Goal: Navigation & Orientation: Find specific page/section

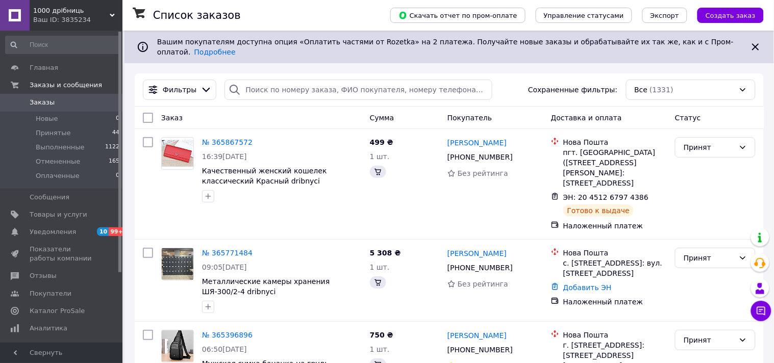
click at [82, 18] on div "Ваш ID: 3835234" at bounding box center [77, 19] width 89 height 9
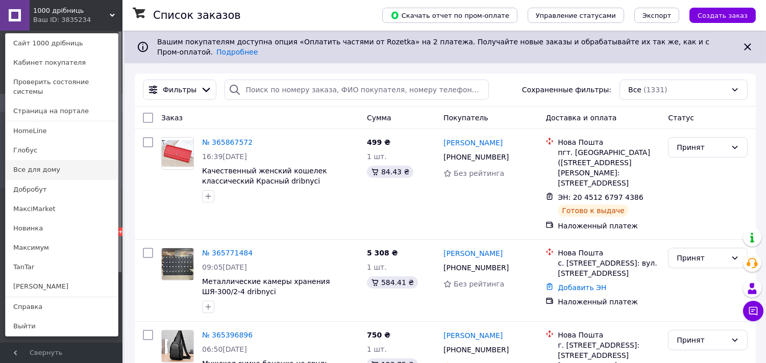
click at [34, 162] on link "Все для дому" at bounding box center [62, 169] width 112 height 19
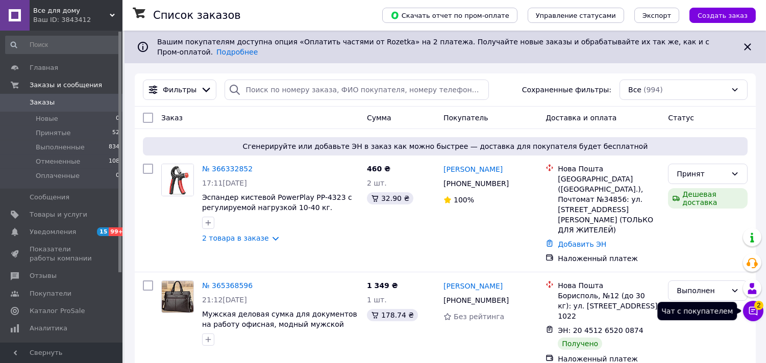
click at [754, 312] on icon at bounding box center [753, 311] width 10 height 10
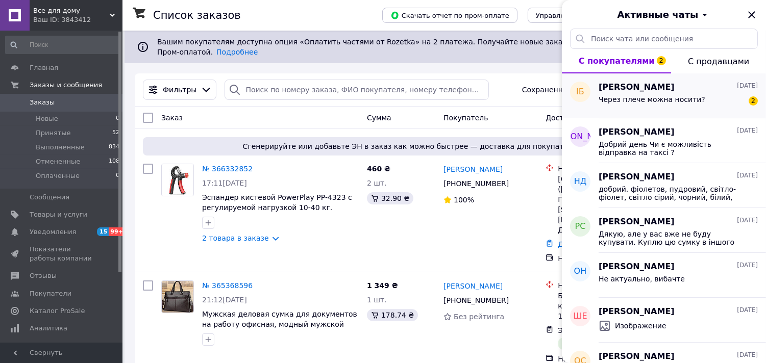
click at [625, 92] on span "Ігор Баглай" at bounding box center [637, 88] width 76 height 12
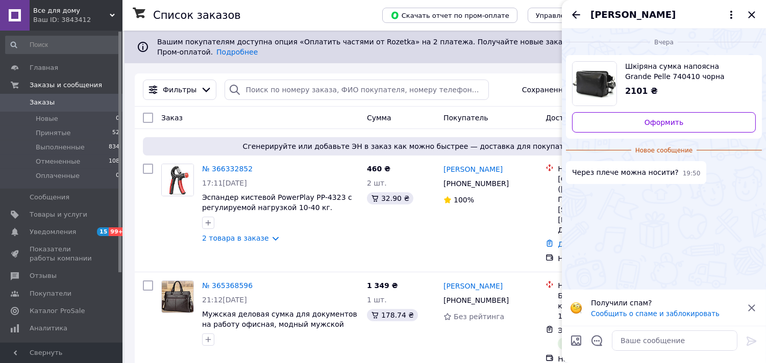
click at [682, 87] on div "2101 ₴" at bounding box center [686, 92] width 123 height 12
click at [660, 347] on textarea at bounding box center [675, 341] width 126 height 20
type textarea "ні"
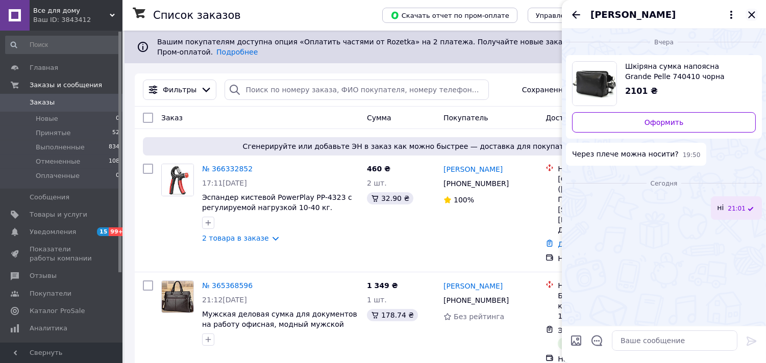
click at [746, 14] on icon "Закрыть" at bounding box center [752, 15] width 12 height 12
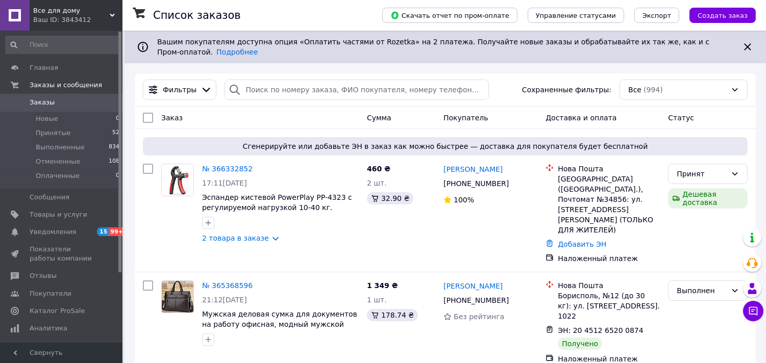
click at [74, 16] on div "Ваш ID: 3843412" at bounding box center [77, 19] width 89 height 9
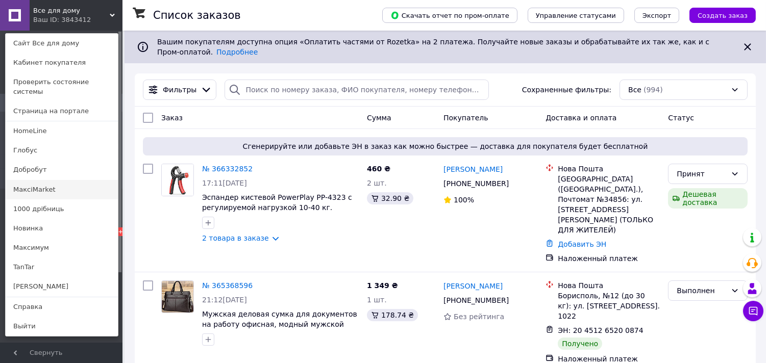
click at [44, 181] on link "МаксіMarket" at bounding box center [62, 189] width 112 height 19
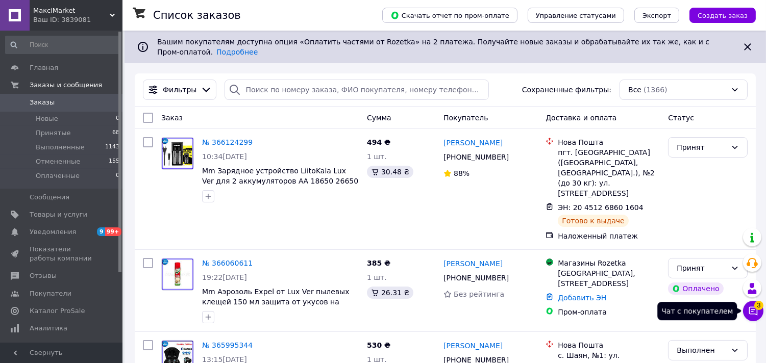
click at [755, 312] on icon at bounding box center [753, 311] width 10 height 10
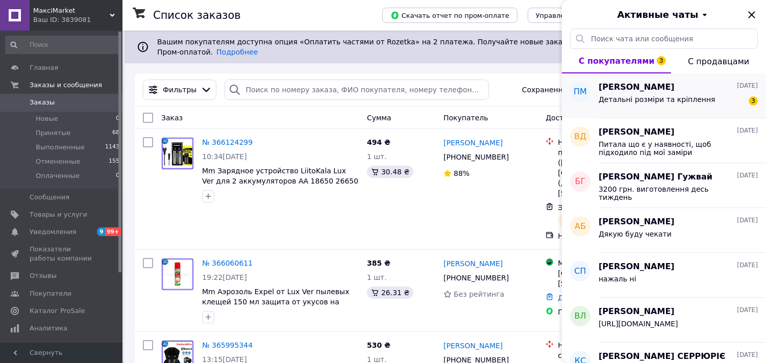
click at [667, 101] on span "Детальні розміри та кріплення" at bounding box center [657, 99] width 117 height 8
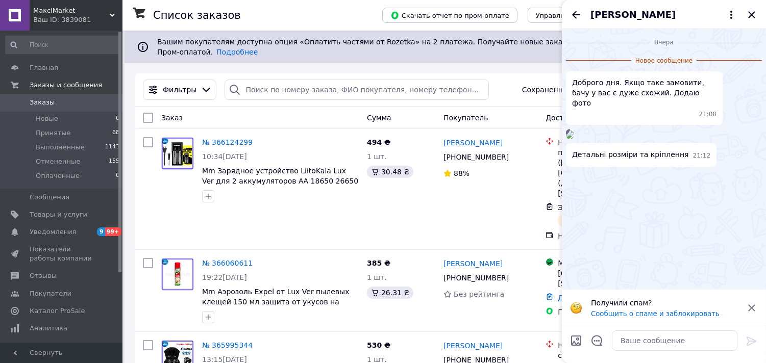
click at [574, 139] on img at bounding box center [570, 135] width 8 height 8
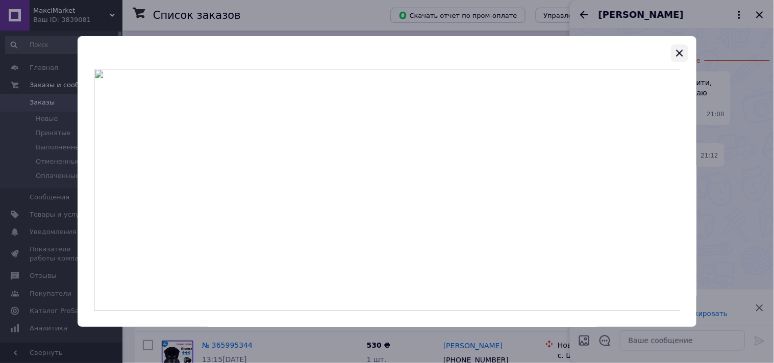
click at [677, 55] on icon "button" at bounding box center [680, 53] width 12 height 12
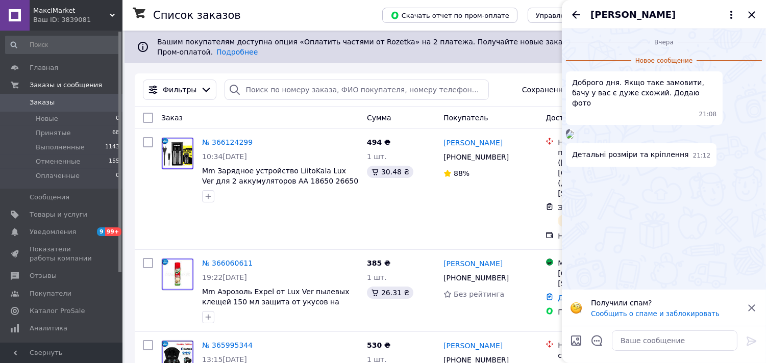
click at [758, 16] on div "Петро Маковей" at bounding box center [664, 14] width 204 height 29
click at [752, 14] on icon "Закрыть" at bounding box center [751, 14] width 7 height 7
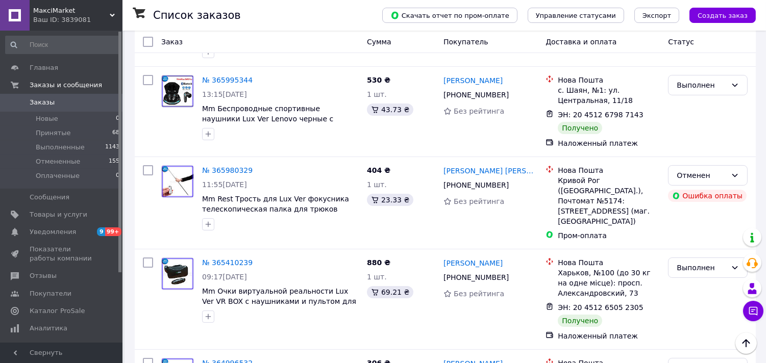
scroll to position [272, 0]
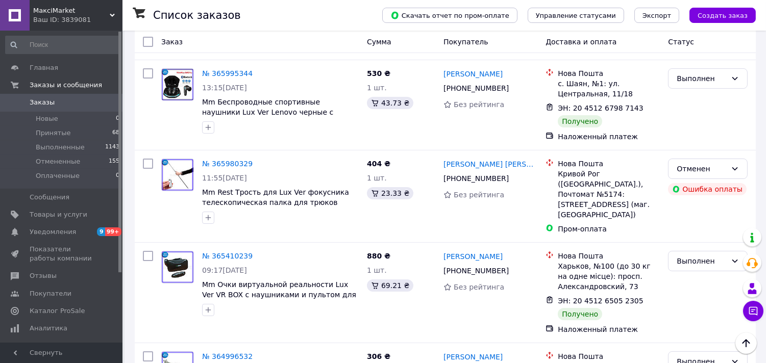
click at [87, 18] on div "Ваш ID: 3839081" at bounding box center [77, 19] width 89 height 9
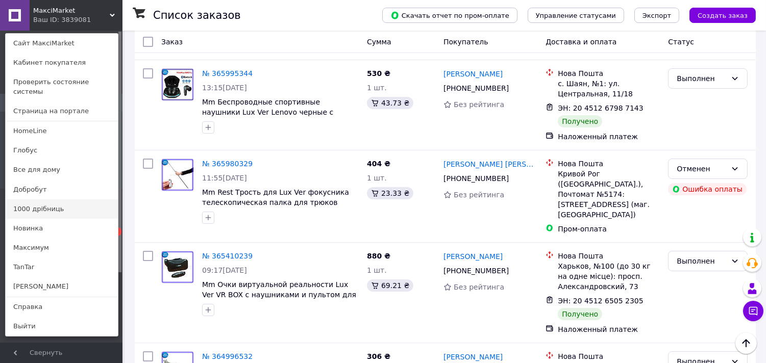
click at [49, 205] on link "1000 дрібниць" at bounding box center [62, 209] width 112 height 19
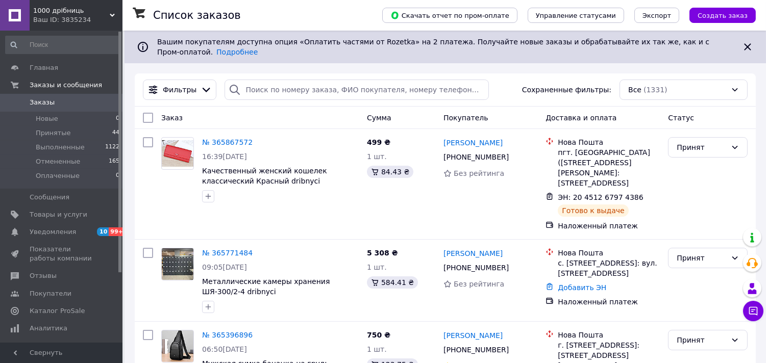
click at [70, 14] on span "1000 дрібниць" at bounding box center [71, 10] width 77 height 9
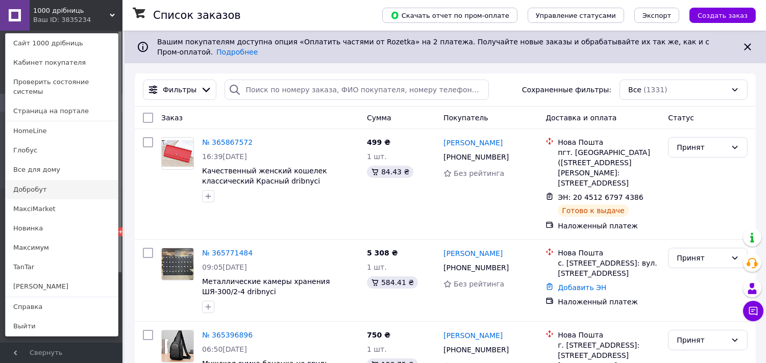
click at [43, 184] on link "Добробут" at bounding box center [62, 189] width 112 height 19
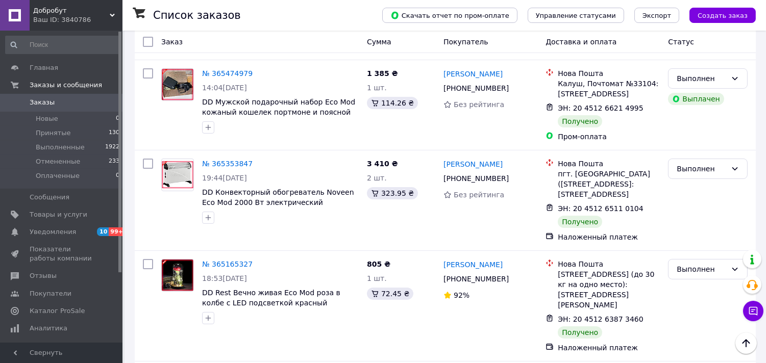
scroll to position [536, 0]
